Goal: Submit feedback/report problem: Submit feedback/report problem

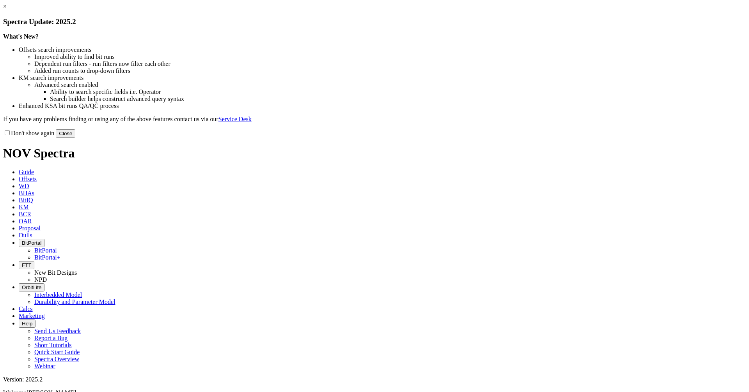
click at [75, 138] on button "Close" at bounding box center [66, 133] width 20 height 8
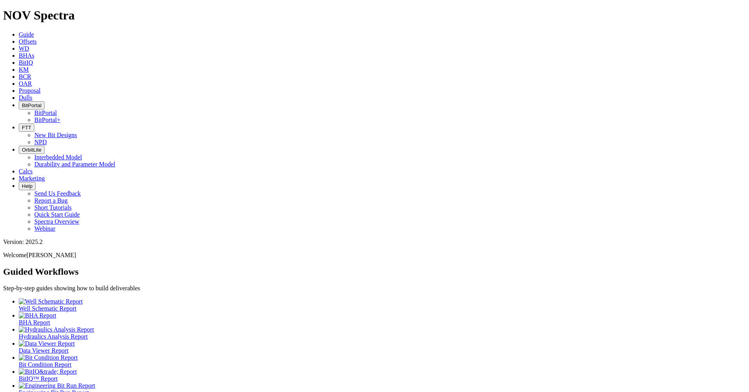
click at [41, 103] on span "BitPortal" at bounding box center [32, 106] width 20 height 6
click at [57, 110] on link "BitPortal" at bounding box center [45, 113] width 23 height 7
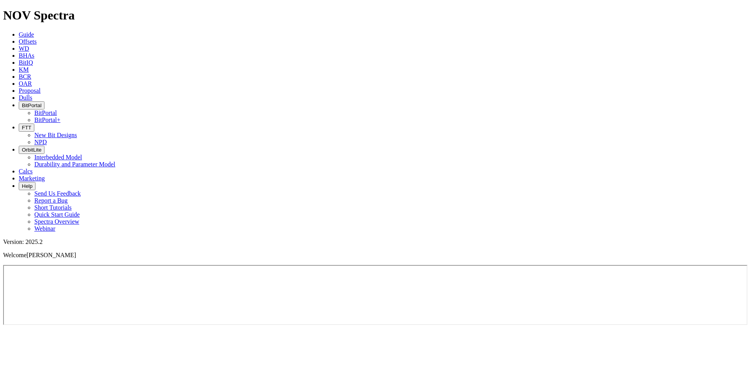
click at [44, 101] on button "BitPortal" at bounding box center [32, 105] width 26 height 8
click at [41, 103] on span "BitPortal" at bounding box center [32, 106] width 20 height 6
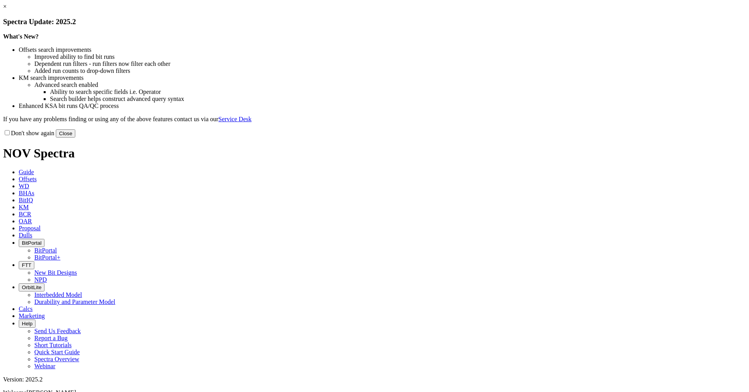
click at [75, 138] on button "Close" at bounding box center [66, 133] width 20 height 8
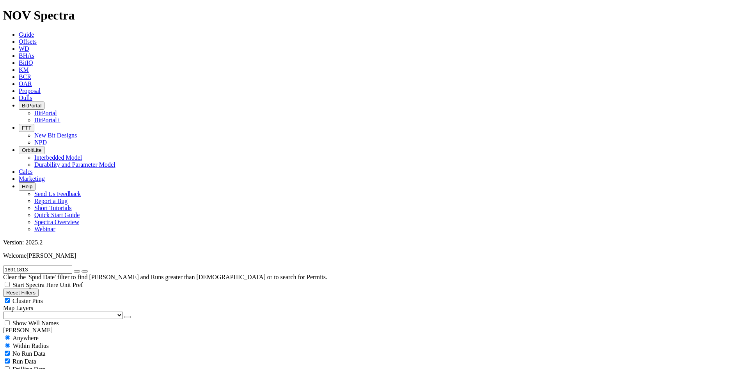
radio input "false"
radio input "true"
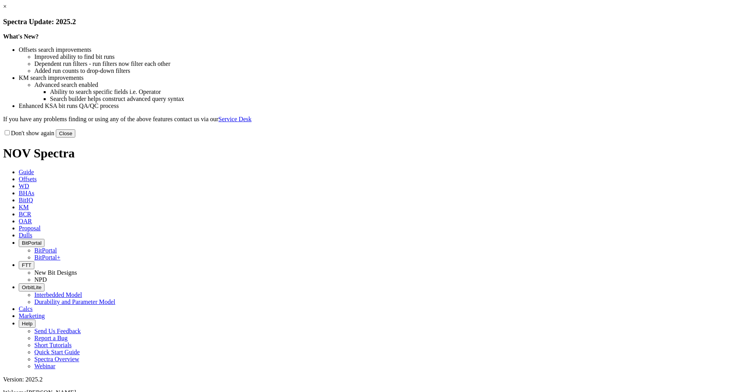
click at [75, 138] on button "Close" at bounding box center [66, 133] width 20 height 8
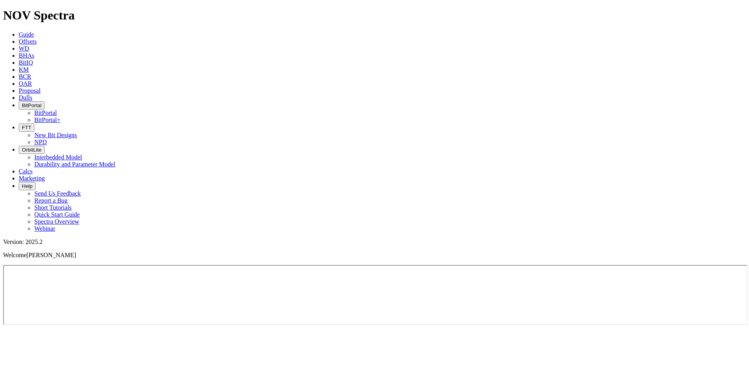
click at [44, 101] on button "BitPortal" at bounding box center [32, 105] width 26 height 8
click at [60, 117] on link "BitPortal+" at bounding box center [47, 120] width 26 height 7
click at [44, 101] on button "BitPortal" at bounding box center [32, 105] width 26 height 8
click at [41, 103] on span "BitPortal" at bounding box center [32, 106] width 20 height 6
click at [44, 101] on button "BitPortal" at bounding box center [32, 105] width 26 height 8
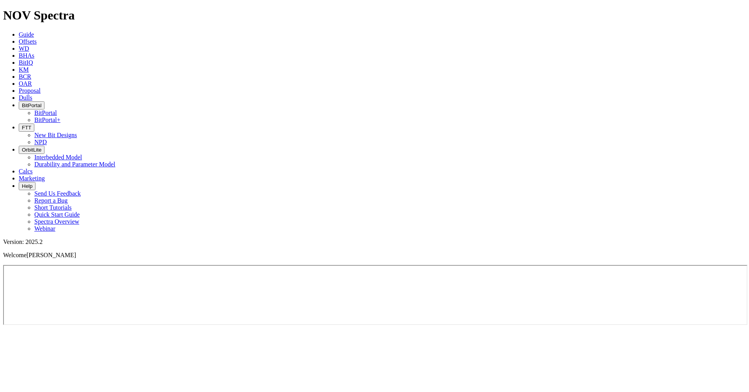
click at [378, 110] on ul "BitPortal BitPortal+" at bounding box center [382, 117] width 727 height 14
click at [41, 103] on span "BitPortal" at bounding box center [32, 106] width 20 height 6
click at [32, 183] on span "Help" at bounding box center [27, 186] width 11 height 6
click at [67, 197] on link "Report a Bug" at bounding box center [50, 200] width 33 height 7
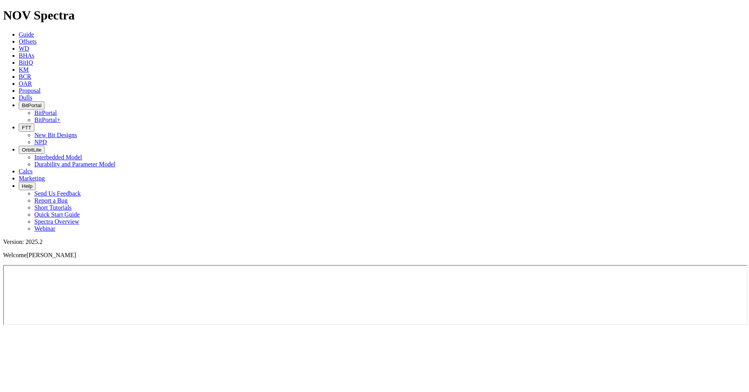
drag, startPoint x: 518, startPoint y: 16, endPoint x: 509, endPoint y: 0, distance: 18.9
click at [35, 182] on button "Help" at bounding box center [27, 186] width 17 height 8
click at [537, 31] on ul "Guide Offsets [PERSON_NAME] BitIQ KM BCR OAR Proposal EBRR Dulls BitPortal BitP…" at bounding box center [374, 131] width 743 height 201
